Goal: Obtain resource: Download file/media

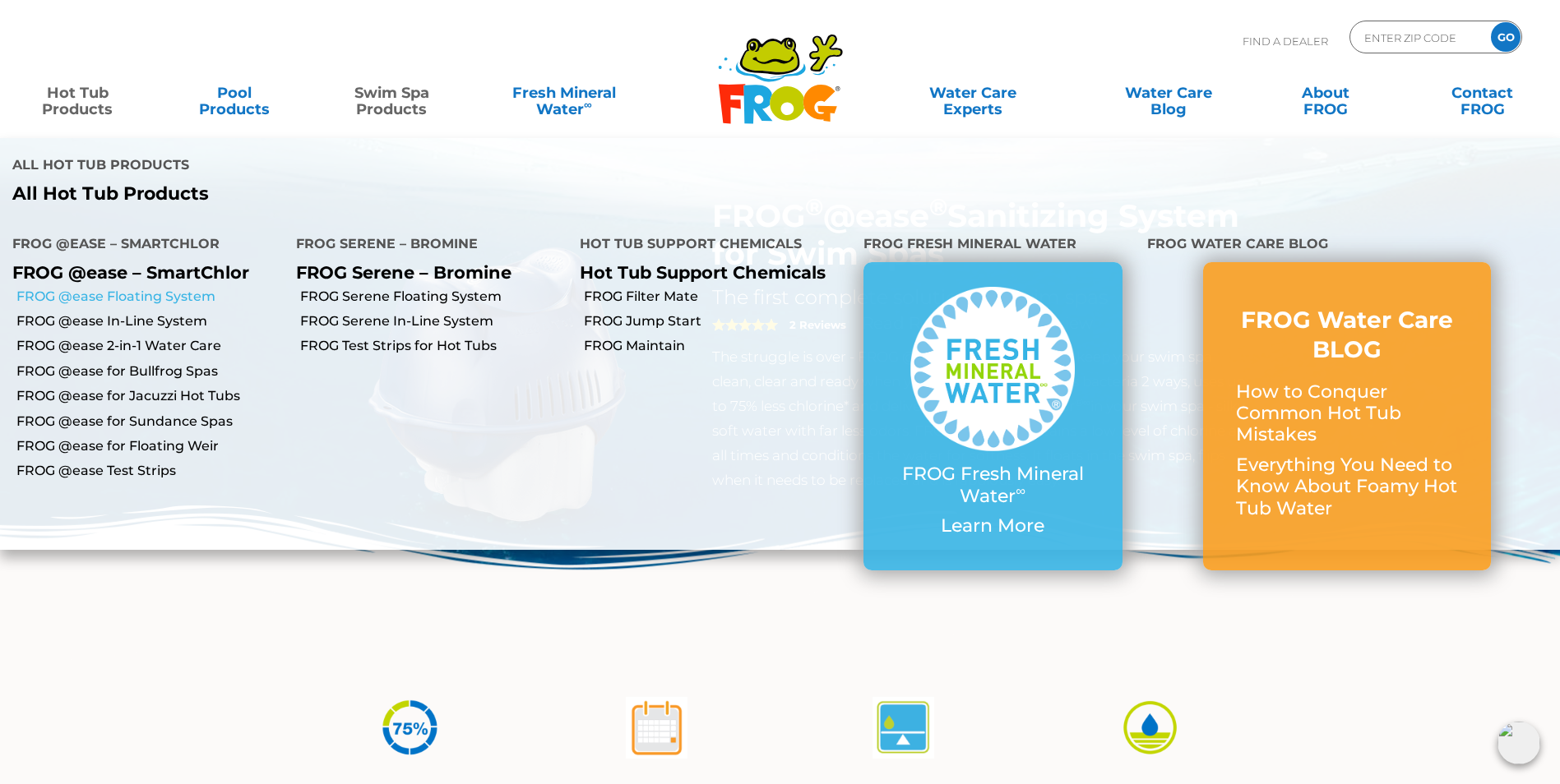
click at [120, 303] on link "FROG @ease Floating System" at bounding box center [149, 296] width 267 height 18
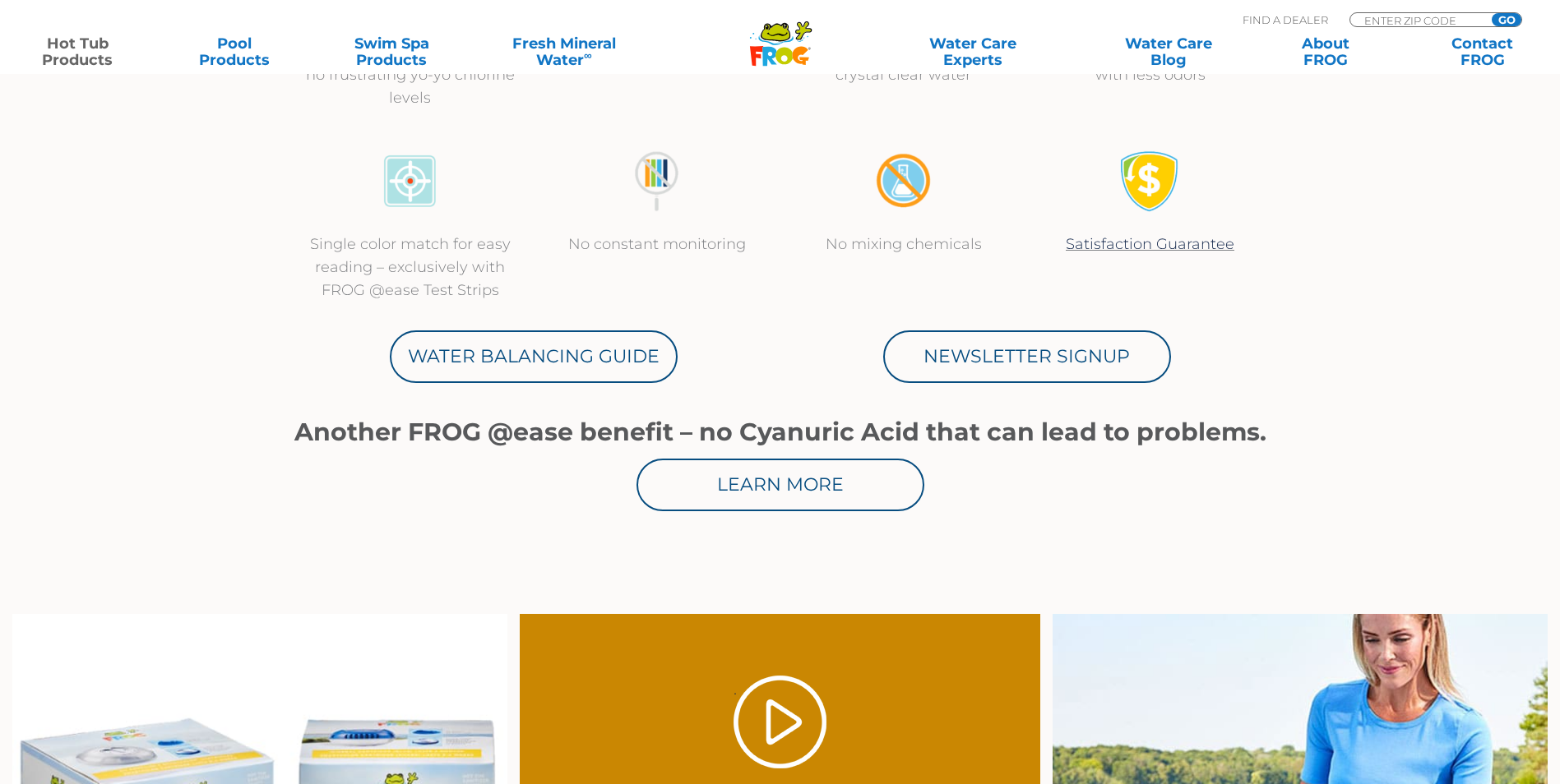
scroll to position [822, 0]
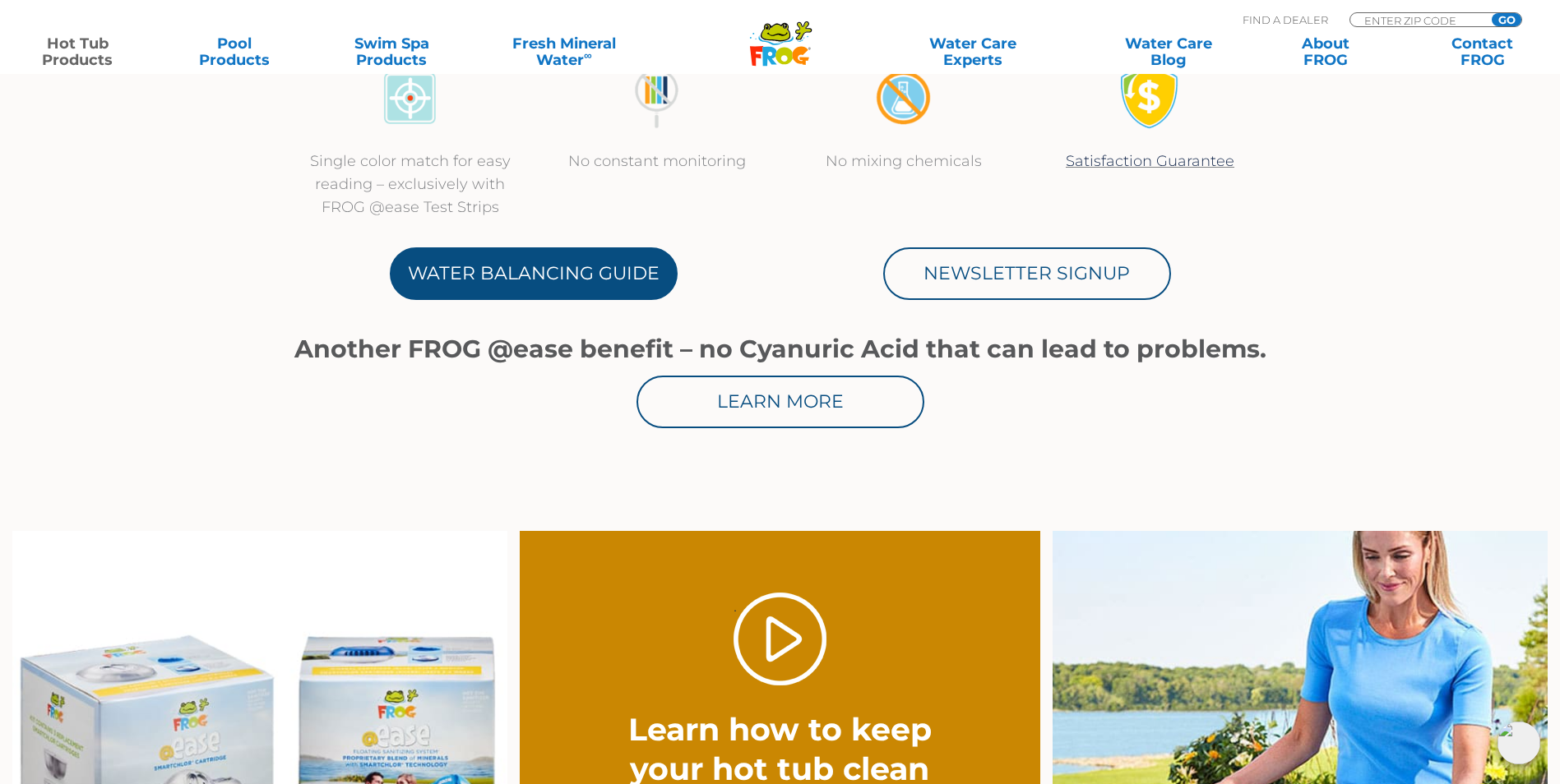
click at [545, 287] on link "Water Balancing Guide" at bounding box center [534, 273] width 288 height 53
click at [519, 254] on link "Water Balancing Guide" at bounding box center [534, 273] width 288 height 53
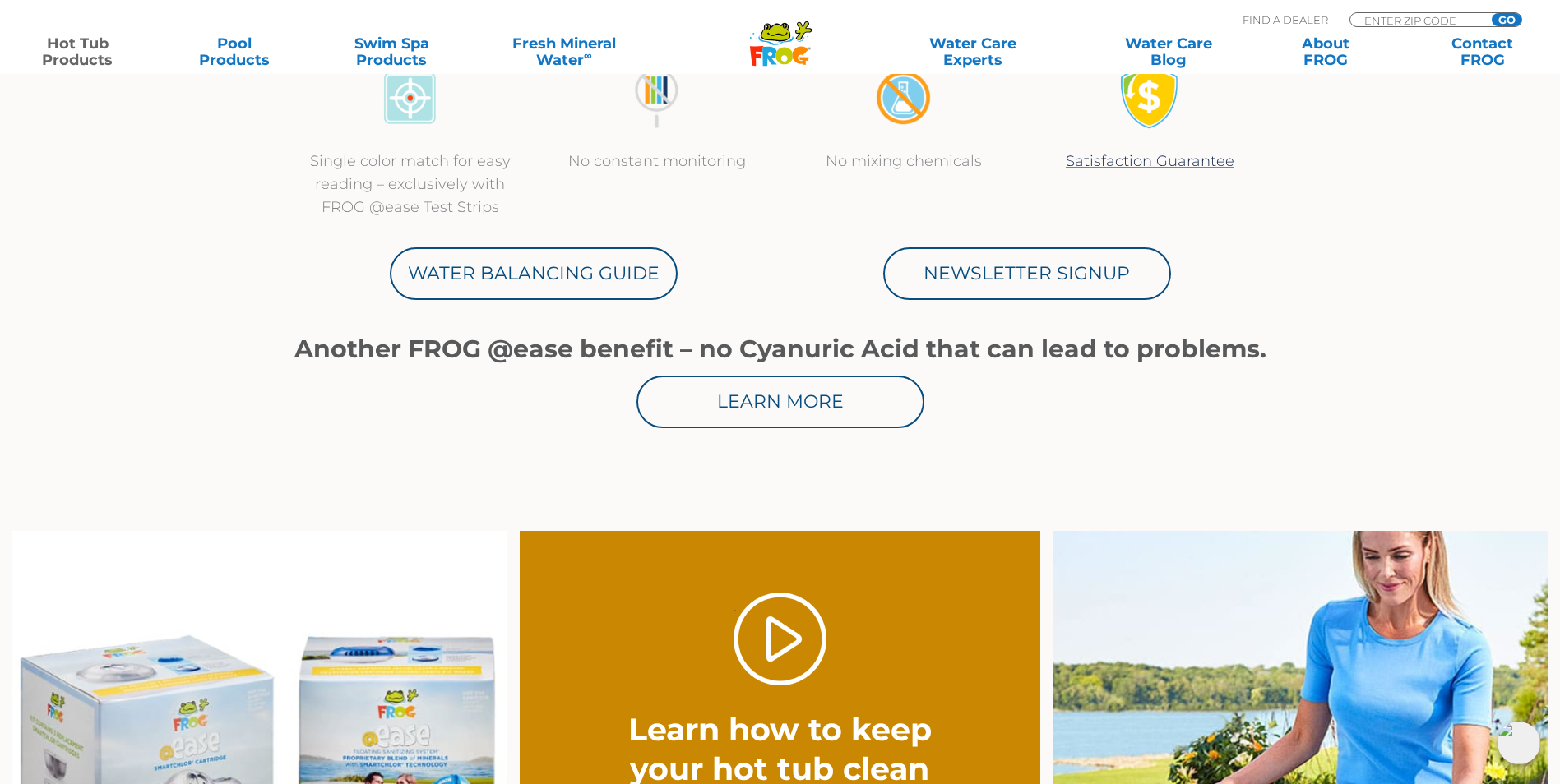
scroll to position [823, 0]
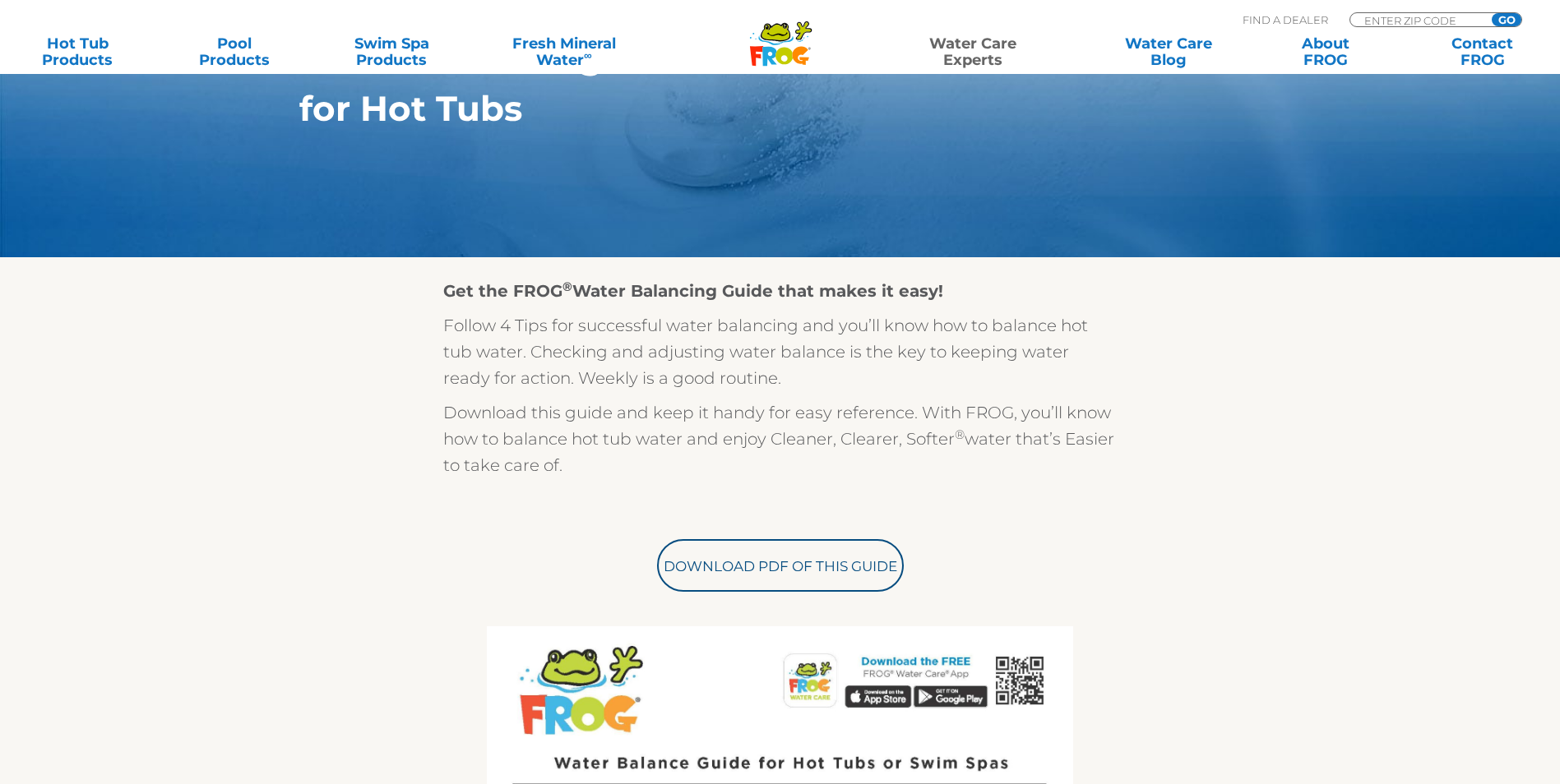
scroll to position [411, 0]
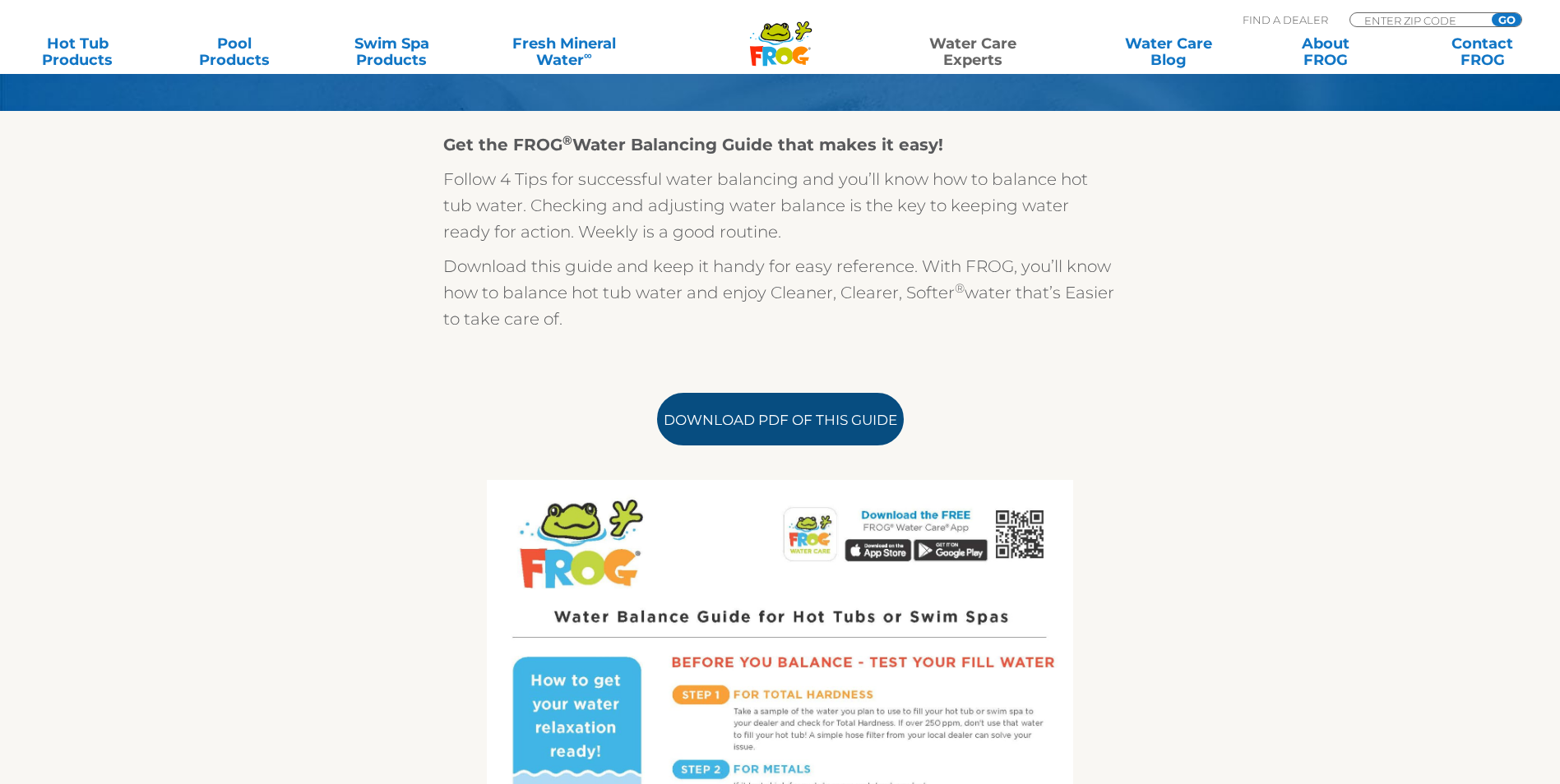
click at [770, 433] on link "Download PDF of this Guide" at bounding box center [780, 418] width 247 height 53
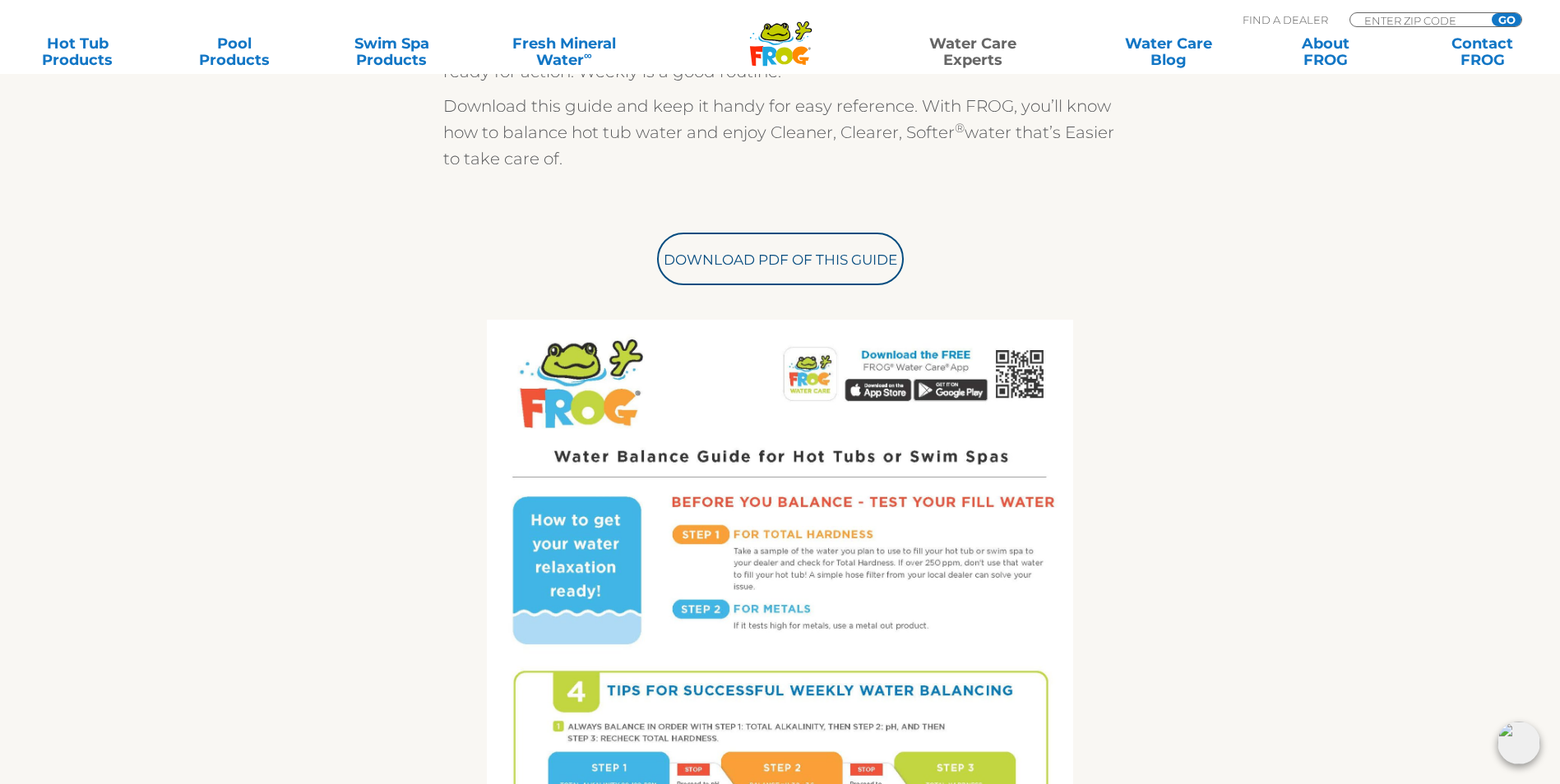
scroll to position [576, 0]
